Goal: Task Accomplishment & Management: Complete application form

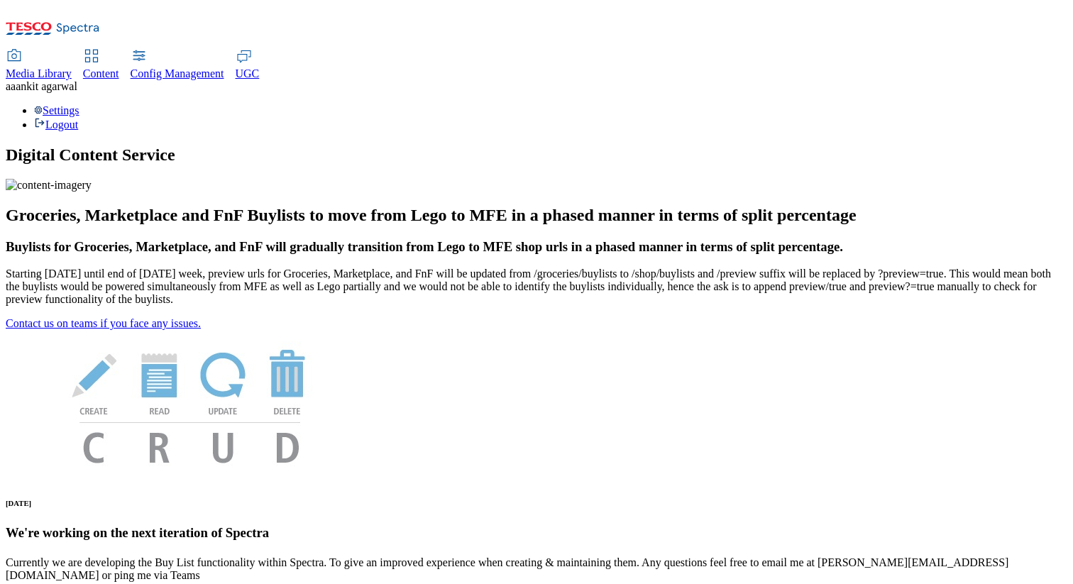
click at [1026, 104] on div "Settings Logout" at bounding box center [537, 117] width 1062 height 27
click at [79, 104] on link "Settings" at bounding box center [56, 110] width 45 height 12
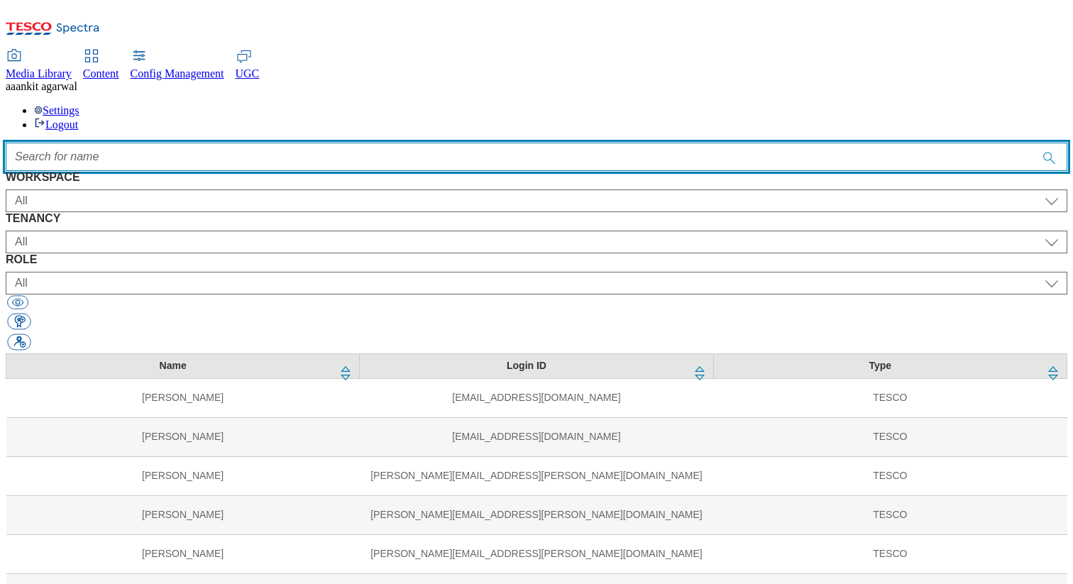
click at [558, 143] on input "Accessible label text" at bounding box center [537, 157] width 1062 height 28
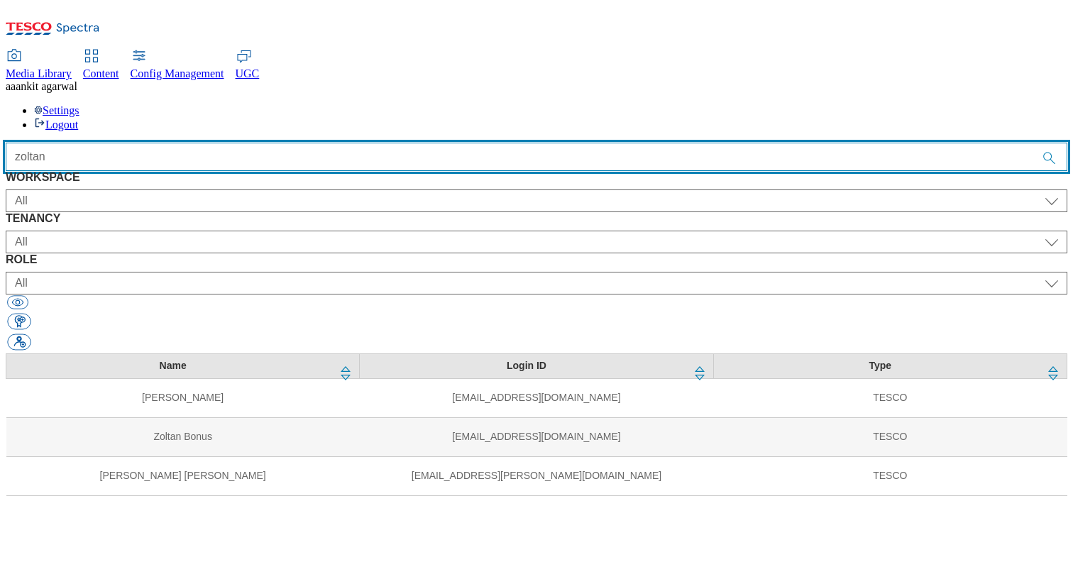
click at [571, 143] on input "zoltan" at bounding box center [537, 157] width 1062 height 28
type input "pun"
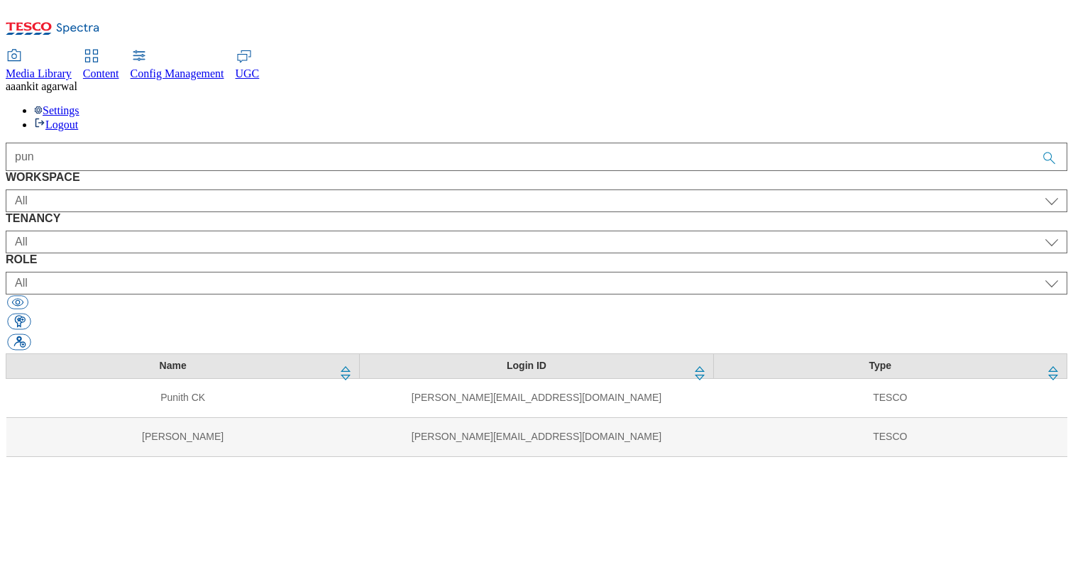
click at [437, 353] on div "Name Login ID Type [PERSON_NAME] CK [EMAIL_ADDRESS][DOMAIN_NAME] TESCO [PERSON_…" at bounding box center [537, 405] width 1062 height 104
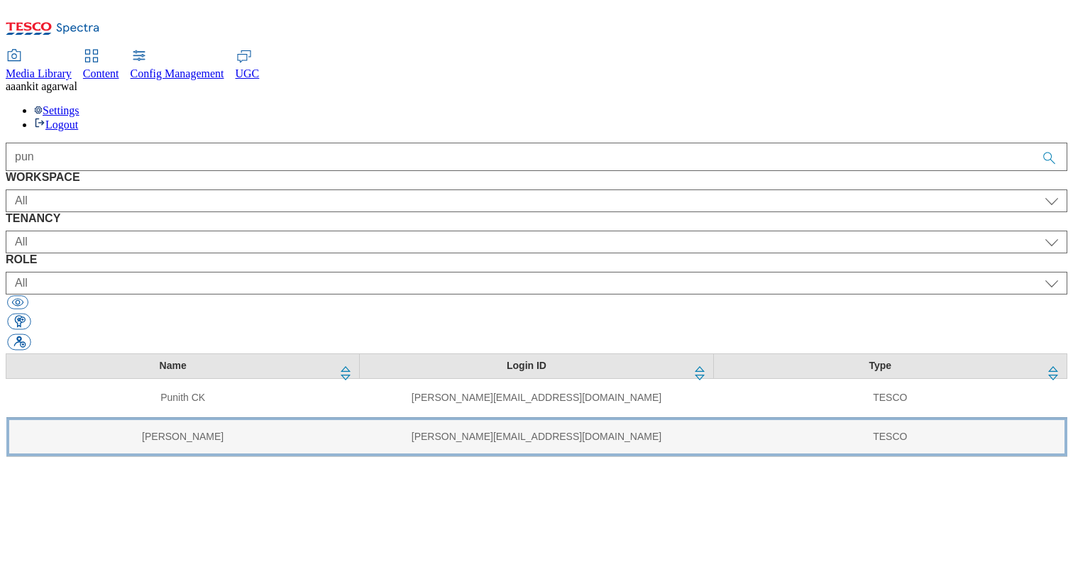
click at [437, 417] on td "[PERSON_NAME][EMAIL_ADDRESS][DOMAIN_NAME]" at bounding box center [536, 436] width 353 height 39
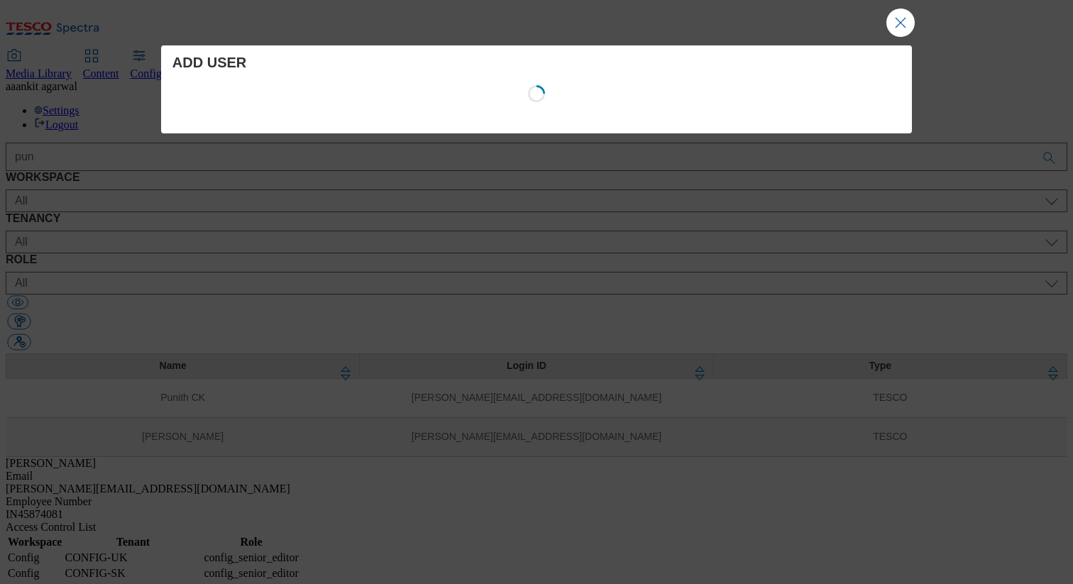
select select "Config"
select select "CONFIG-UK"
select select "config_senior_editor"
select select "Config"
select select "CONFIG-SK"
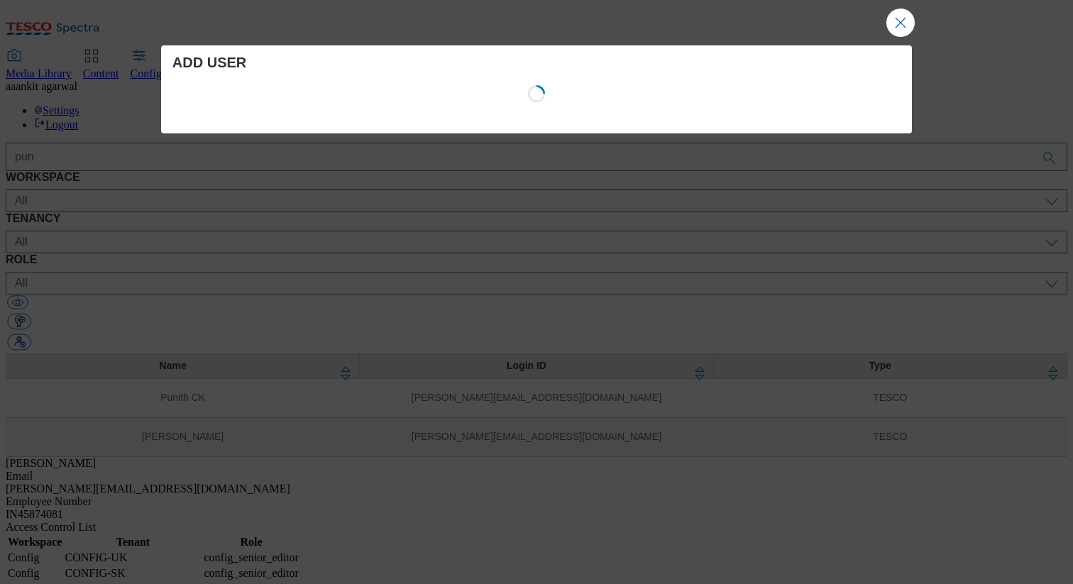
select select "config_senior_editor"
select select "Config"
select select "CONFIG-IE"
select select "config_senior_editor"
select select "Config"
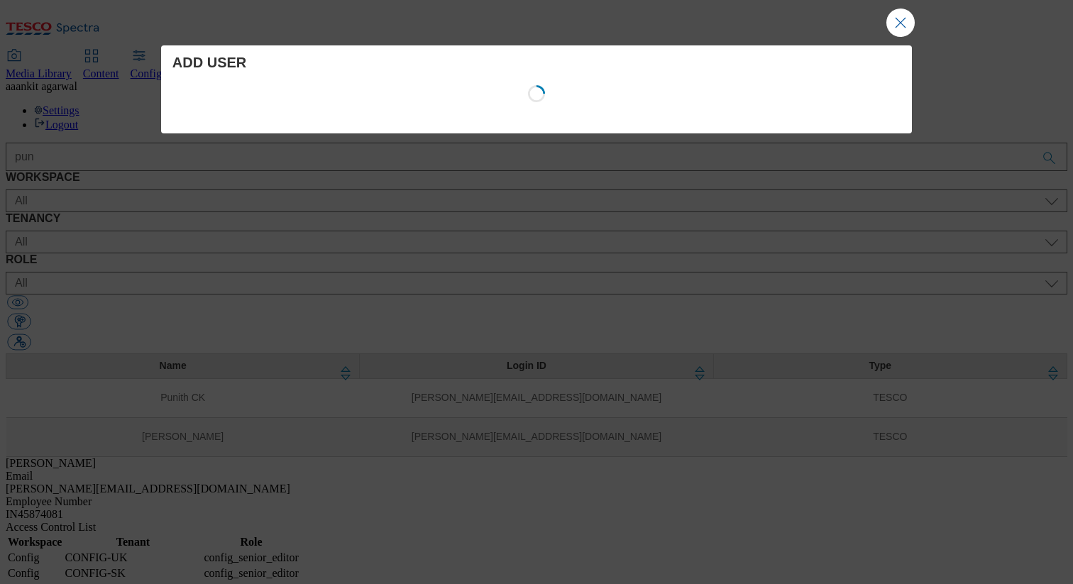
select select "CONFIG-[PERSON_NAME]"
select select "config_senior_editor"
select select "Config"
select select "CONFIG-CZ"
select select "config_senior_editor"
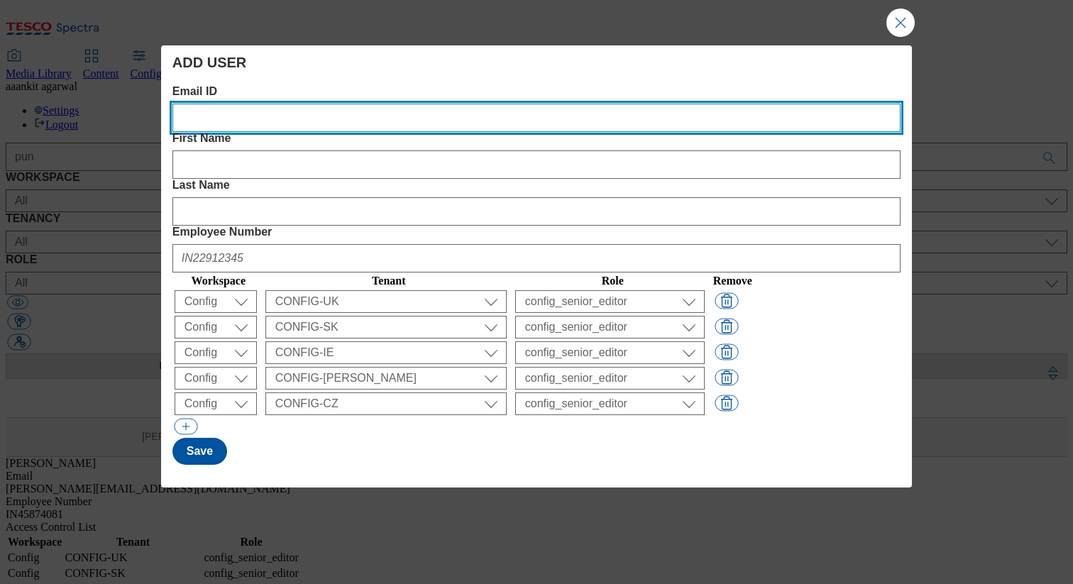
click at [295, 131] on ID "Email ID" at bounding box center [536, 118] width 728 height 28
paste ID "[EMAIL_ADDRESS][DOMAIN_NAME]"
type ID "[EMAIL_ADDRESS][DOMAIN_NAME]"
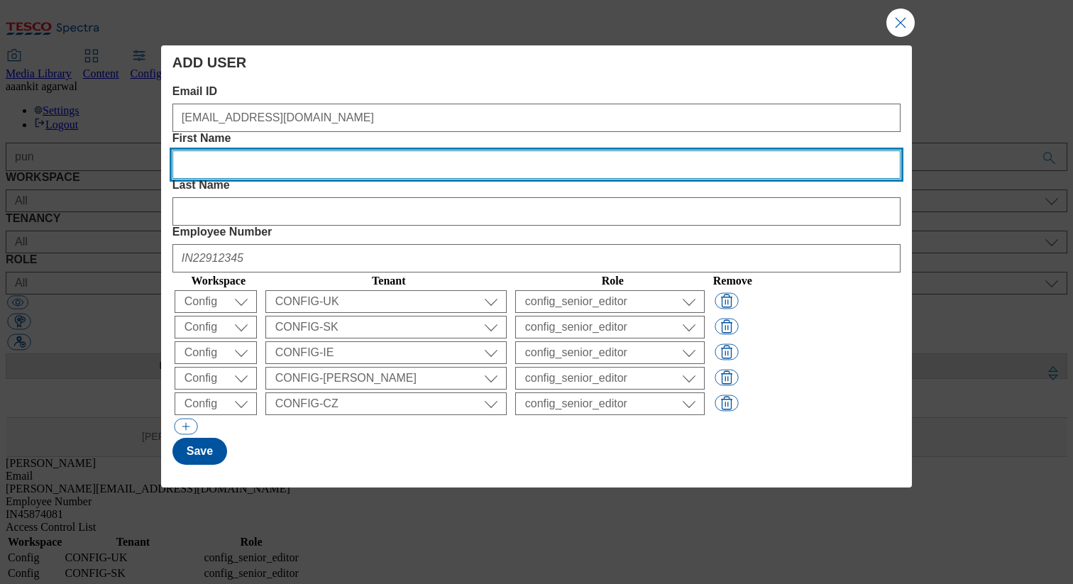
click at [457, 150] on Name "First Name" at bounding box center [536, 164] width 728 height 28
paste Name "[PERSON_NAME]"
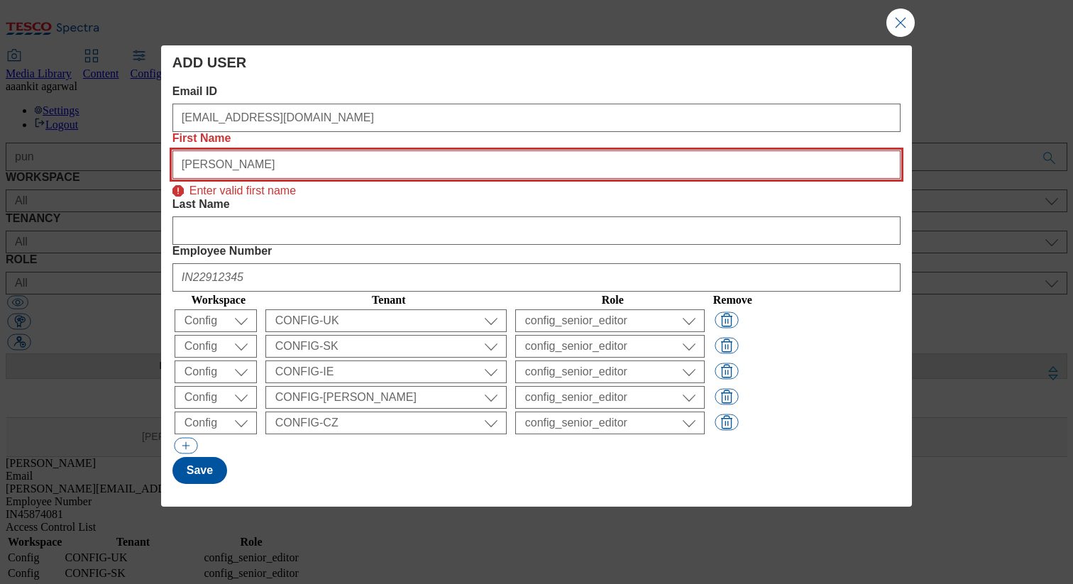
click at [388, 150] on Name "[PERSON_NAME]" at bounding box center [536, 164] width 728 height 28
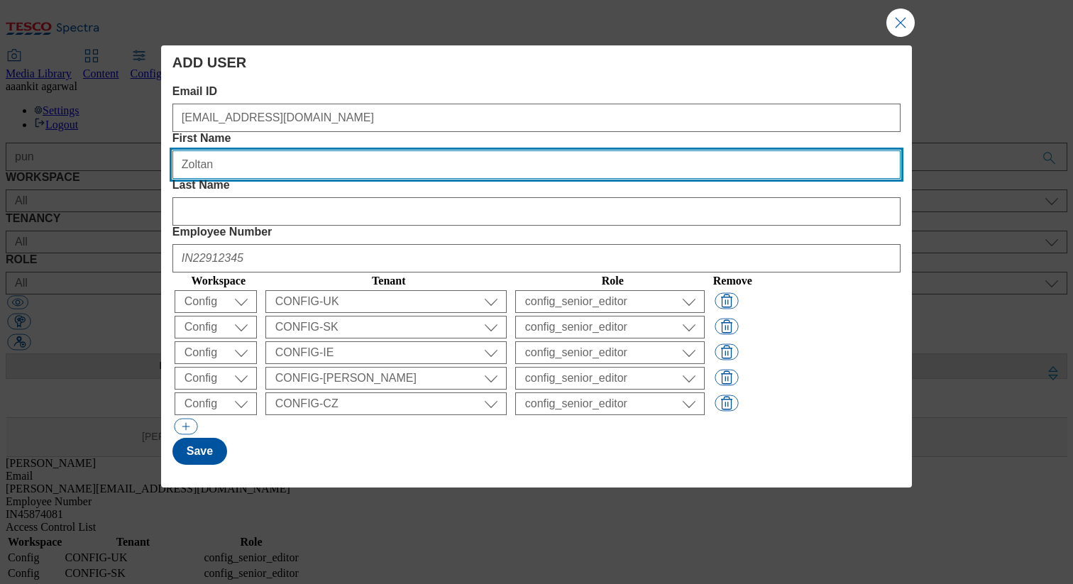
type Name "Zoltan"
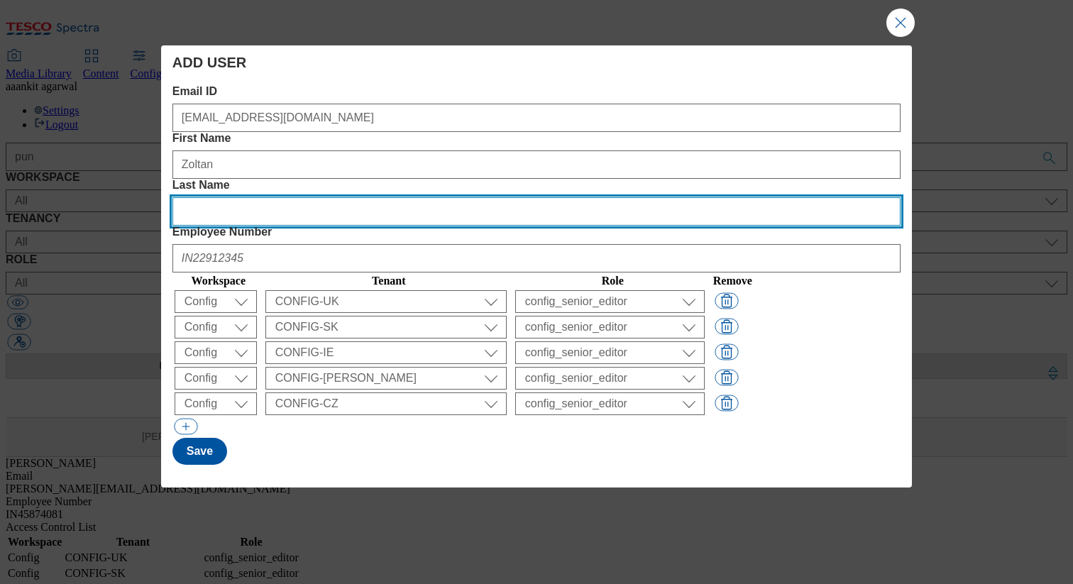
click at [650, 197] on Name "Last Name" at bounding box center [536, 211] width 728 height 28
paste Name "[PERSON_NAME]"
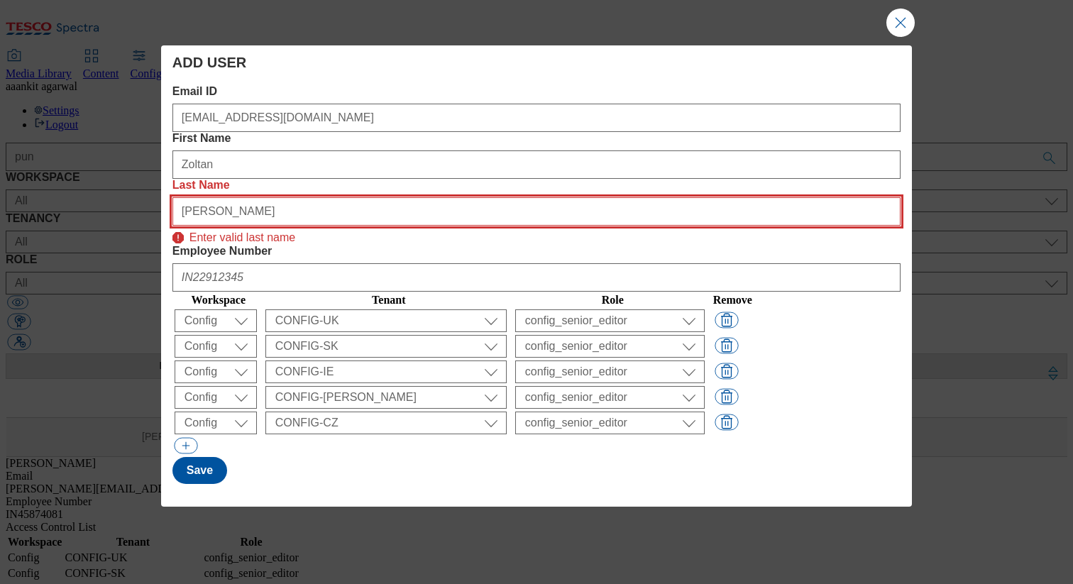
click at [556, 197] on Name "[PERSON_NAME]" at bounding box center [536, 211] width 728 height 28
click at [561, 197] on Name "[PERSON_NAME]" at bounding box center [536, 211] width 728 height 28
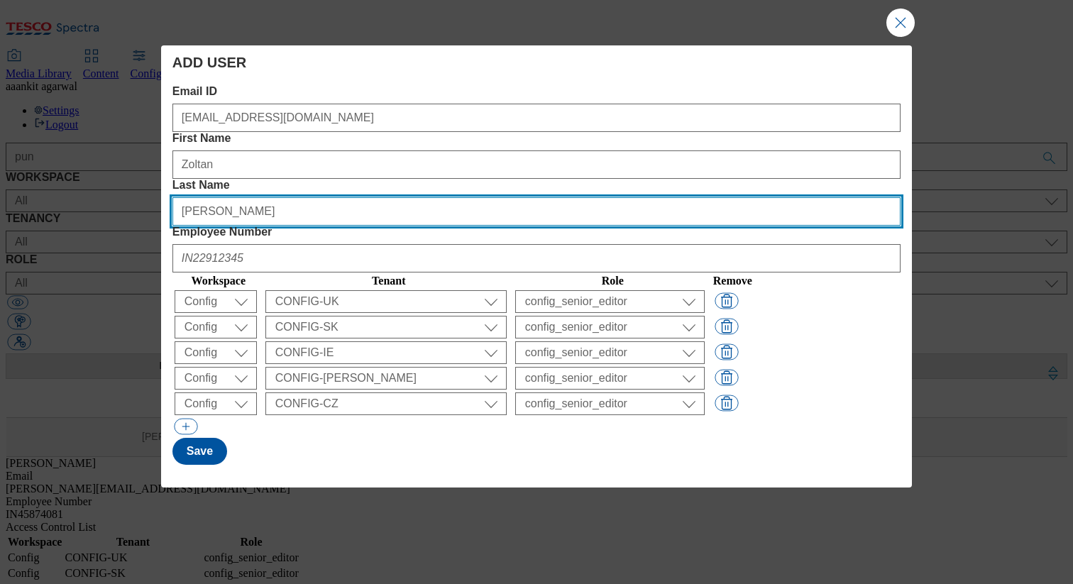
click at [686, 197] on Name "[PERSON_NAME]" at bounding box center [536, 211] width 728 height 28
type Name "[PERSON_NAME]"
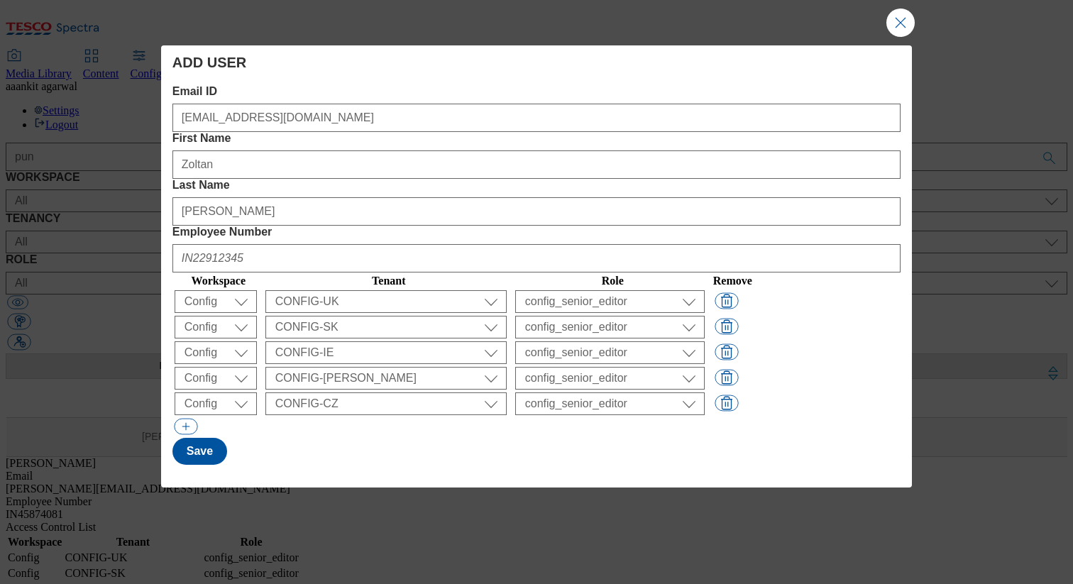
click at [806, 238] on div "Modal" at bounding box center [536, 255] width 728 height 34
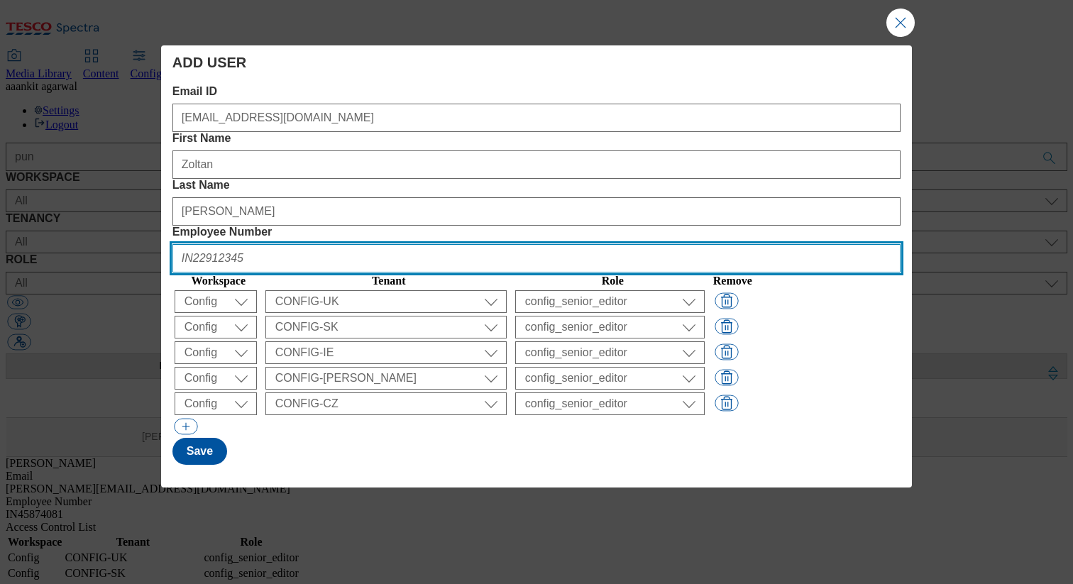
click at [798, 244] on Number "Employee Number" at bounding box center [536, 258] width 728 height 28
paste Number "HU901569"
type Number "HU901569"
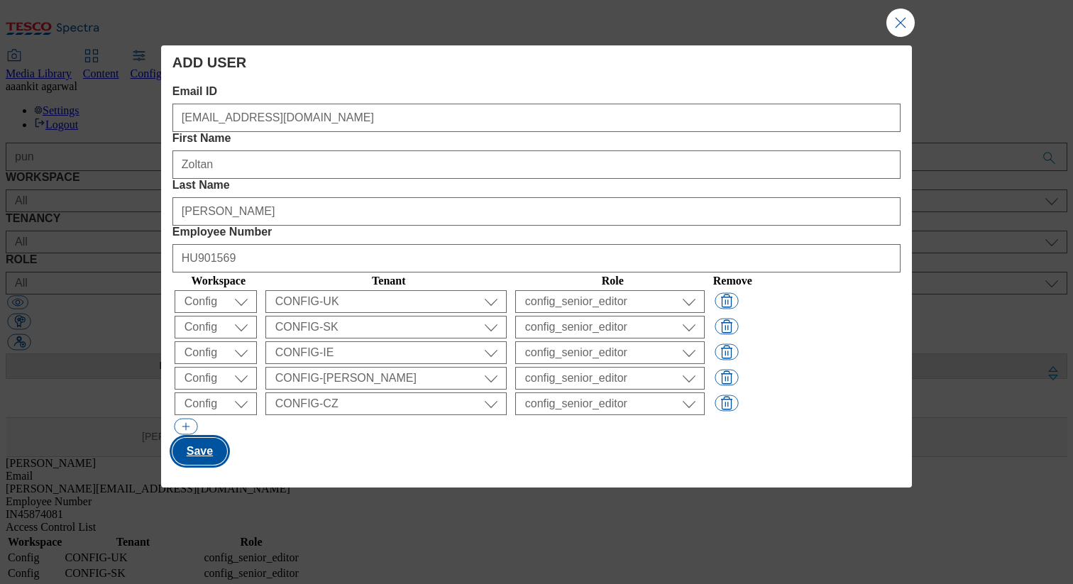
click at [190, 438] on button "Save" at bounding box center [199, 451] width 55 height 27
click at [428, 565] on div "ADD USER Email ID [PERSON_NAME][EMAIL_ADDRESS][DOMAIN_NAME] First Name [PERSON_…" at bounding box center [536, 292] width 1073 height 584
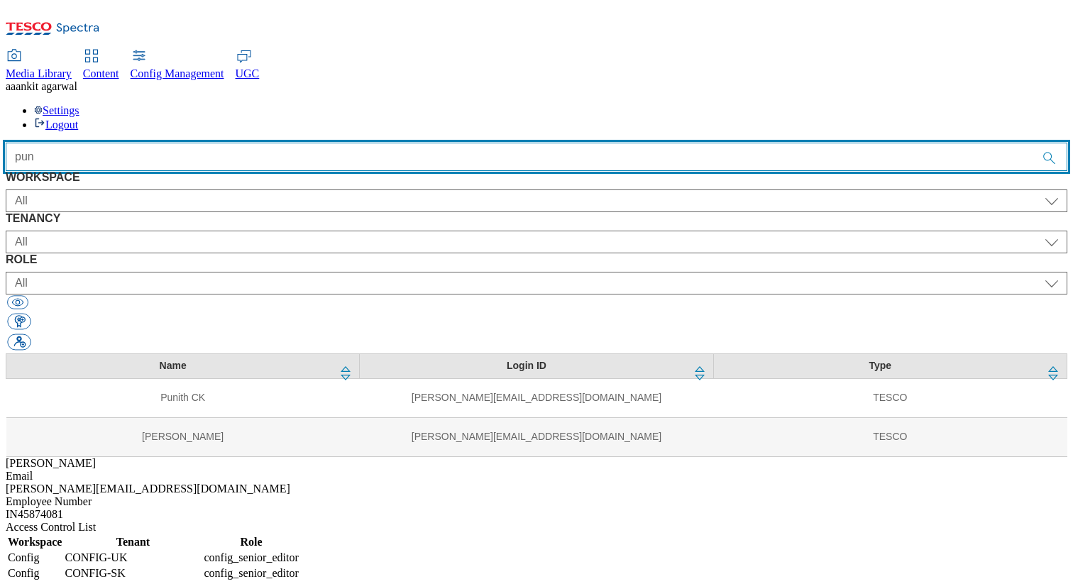
click at [374, 143] on input "pun" at bounding box center [537, 157] width 1062 height 28
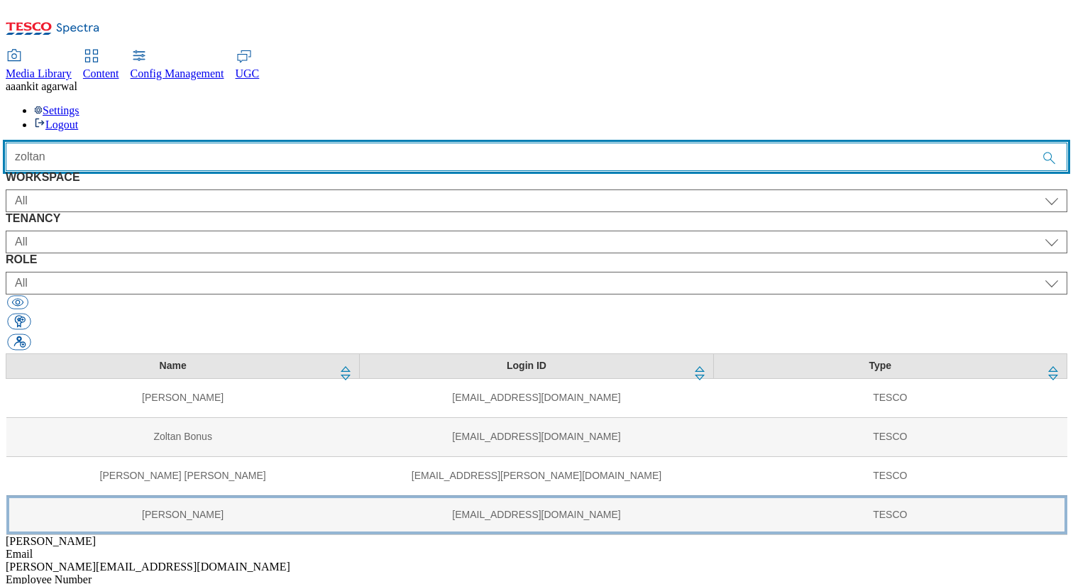
type input "zoltan"
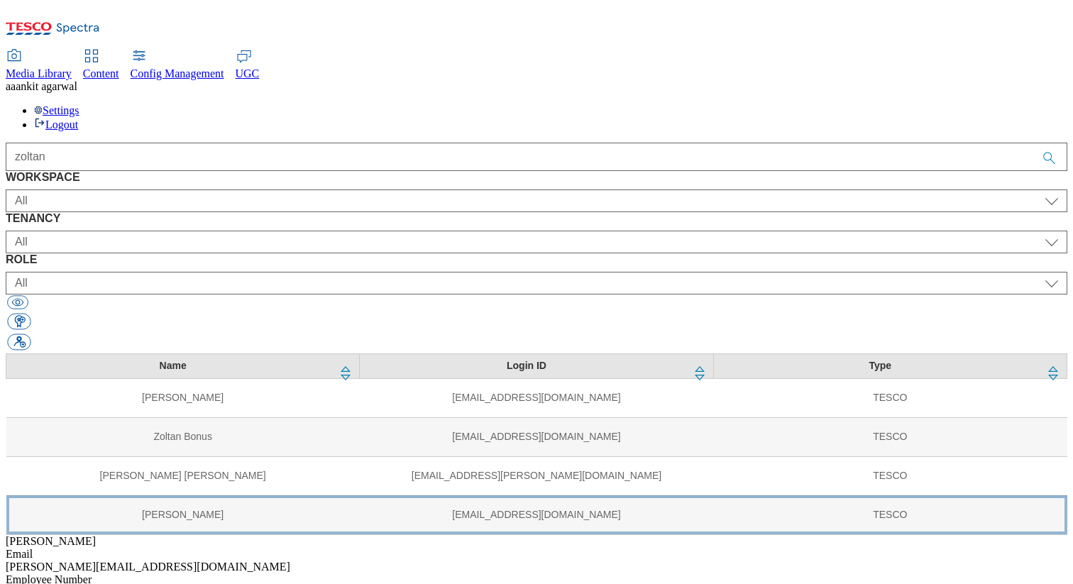
click at [188, 495] on td "[PERSON_NAME]" at bounding box center [182, 514] width 353 height 39
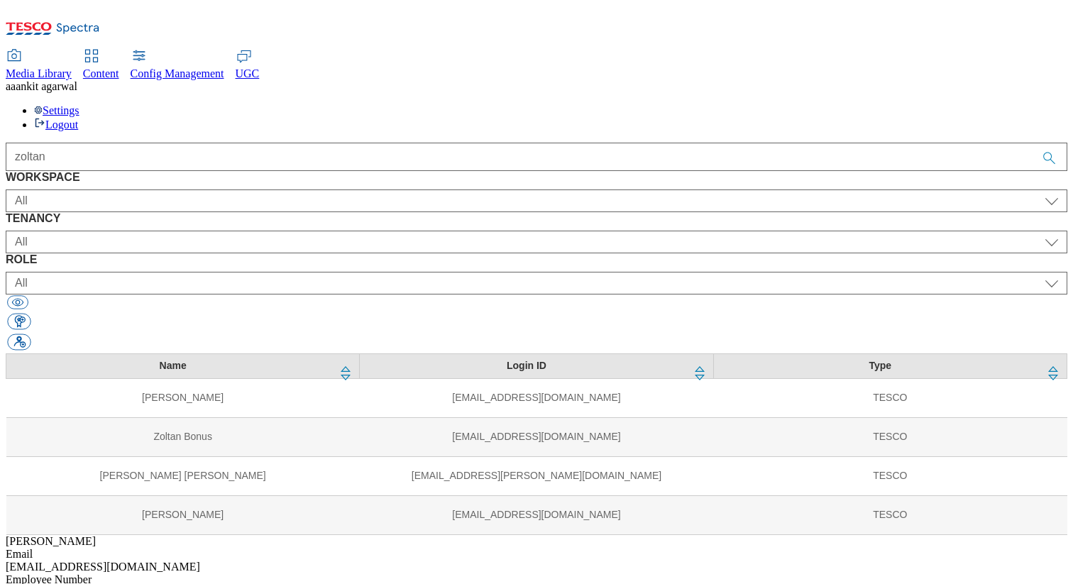
click at [722, 561] on div "[EMAIL_ADDRESS][DOMAIN_NAME]" at bounding box center [537, 567] width 1062 height 13
copy div "[EMAIL_ADDRESS][DOMAIN_NAME]"
